Goal: Register for event/course

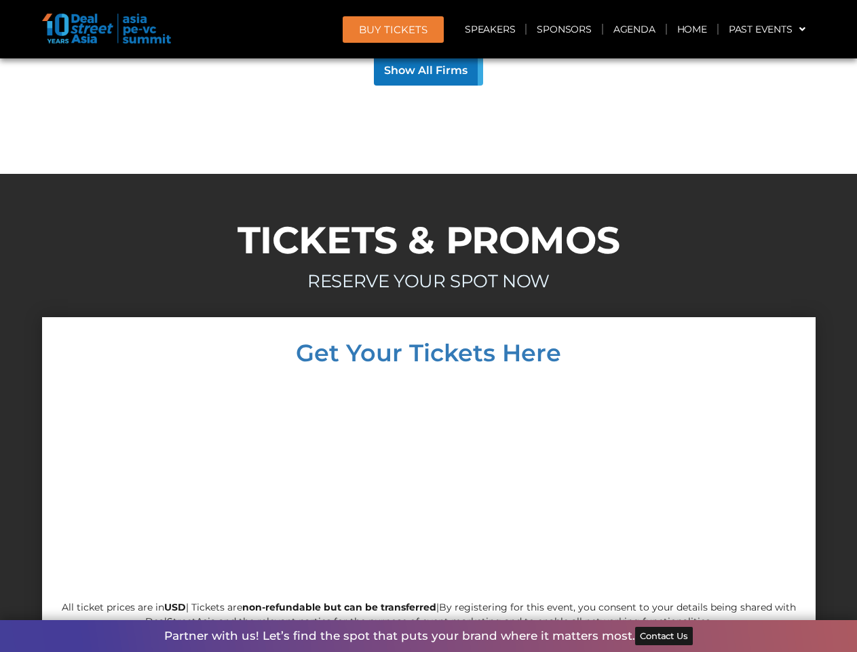
scroll to position [13022, 0]
